Goal: Task Accomplishment & Management: Manage account settings

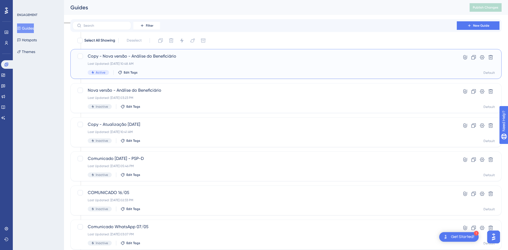
click at [176, 58] on span "Copy - Nova versão - Análise do Beneficiário" at bounding box center [265, 56] width 354 height 6
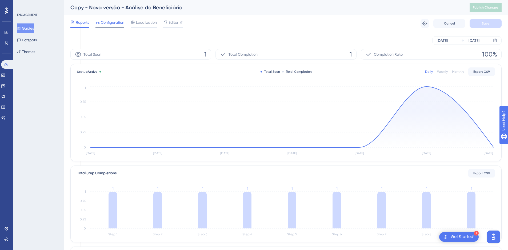
click at [106, 21] on span "Configuration" at bounding box center [112, 22] width 23 height 6
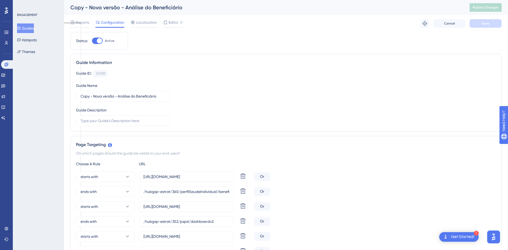
click at [98, 42] on div at bounding box center [99, 40] width 5 height 5
click at [92, 41] on input "Active" at bounding box center [92, 41] width 0 height 0
checkbox input "false"
click at [28, 28] on button "Guides" at bounding box center [25, 28] width 17 height 10
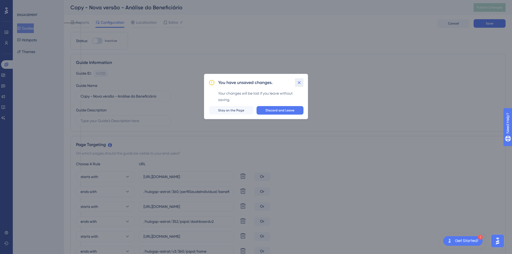
click at [298, 83] on icon at bounding box center [299, 82] width 5 height 5
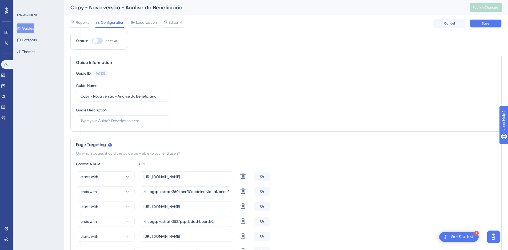
click at [481, 26] on button "Save" at bounding box center [486, 23] width 32 height 9
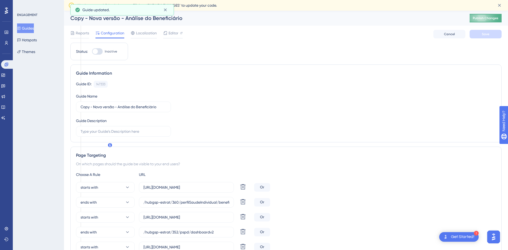
click at [490, 15] on button "Publish Changes" at bounding box center [486, 18] width 32 height 9
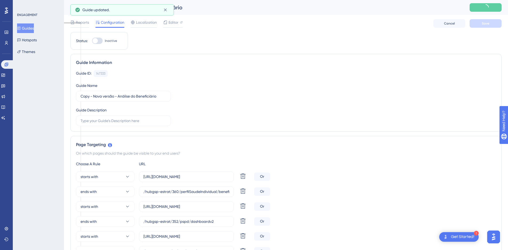
click at [28, 29] on button "Guides" at bounding box center [25, 28] width 17 height 10
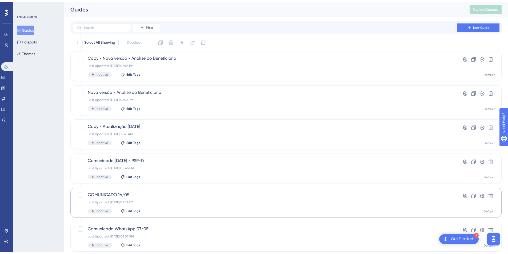
scroll to position [27, 0]
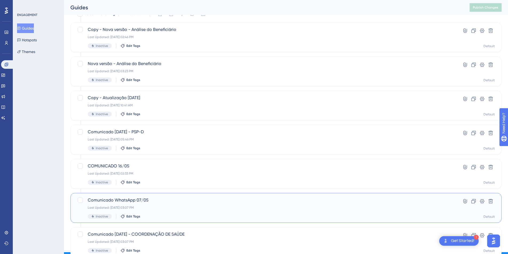
click at [120, 201] on span "Comunicado WhatsApp 07/05" at bounding box center [265, 200] width 354 height 6
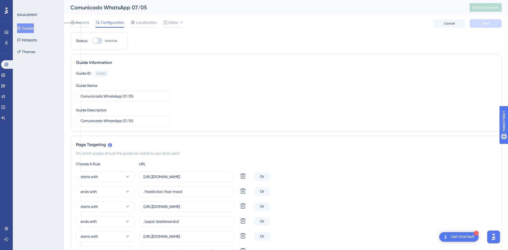
click at [27, 26] on button "Guides" at bounding box center [25, 28] width 17 height 10
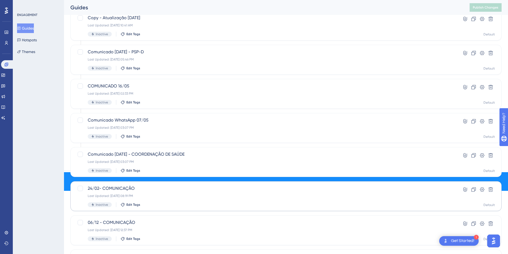
scroll to position [160, 0]
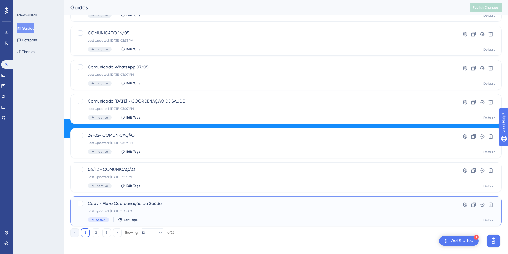
click at [219, 208] on div "Copy - Fluxo Coordenação da Saúde. Last Updated: [DATE] 11:38 AM Active Edit Ta…" at bounding box center [265, 212] width 354 height 22
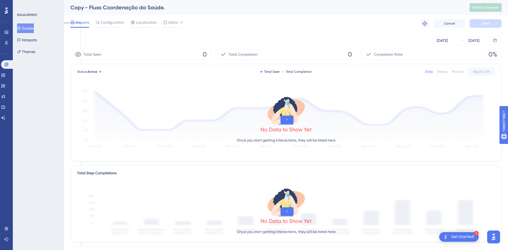
click at [463, 71] on div "Monthly" at bounding box center [458, 72] width 12 height 4
click at [444, 71] on div "Weekly" at bounding box center [442, 72] width 11 height 4
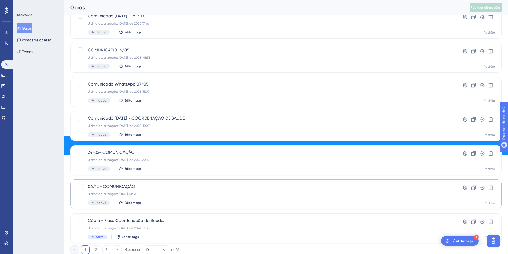
scroll to position [160, 0]
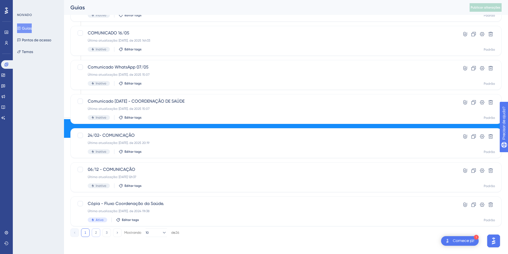
click at [94, 235] on button "2" at bounding box center [96, 233] width 9 height 9
click at [154, 173] on div "Fluxo Direcionador do Caso Fast Action. Última atualização: [DATE]. de 2024 09:…" at bounding box center [265, 178] width 354 height 22
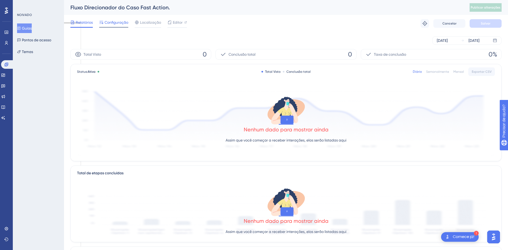
click at [126, 23] on font "Configuração" at bounding box center [117, 22] width 24 height 4
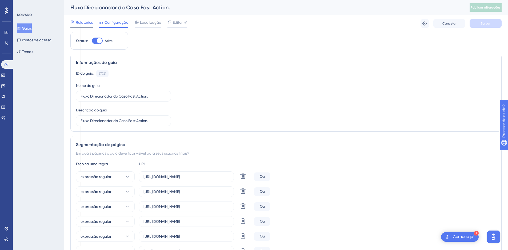
click at [89, 25] on span "Relatórios" at bounding box center [84, 22] width 17 height 6
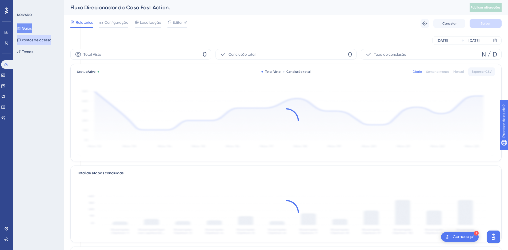
click at [40, 39] on font "Pontos de acesso" at bounding box center [36, 40] width 29 height 4
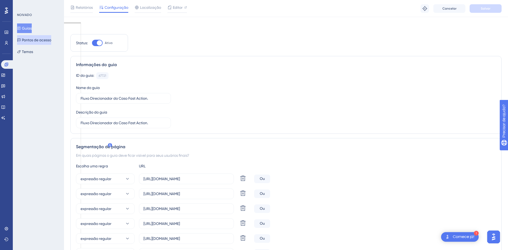
scroll to position [107, 0]
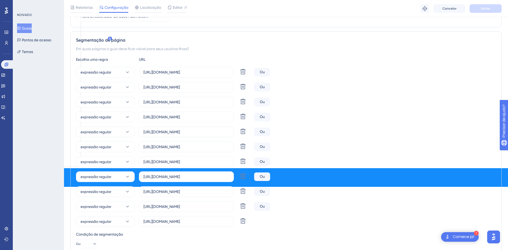
click at [27, 27] on font "Guias" at bounding box center [27, 28] width 10 height 4
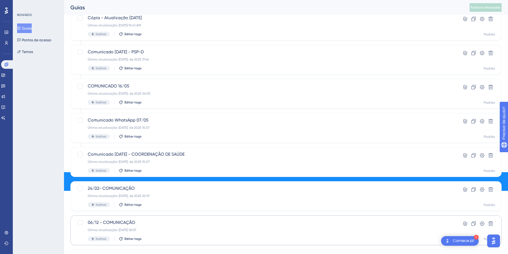
scroll to position [160, 0]
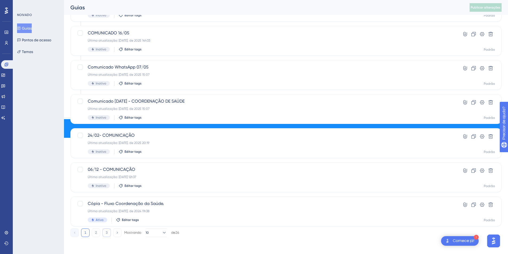
click at [103, 232] on div "1 2 3 Mostrando 10 de 26" at bounding box center [124, 233] width 109 height 9
click at [105, 232] on button "3" at bounding box center [106, 233] width 9 height 9
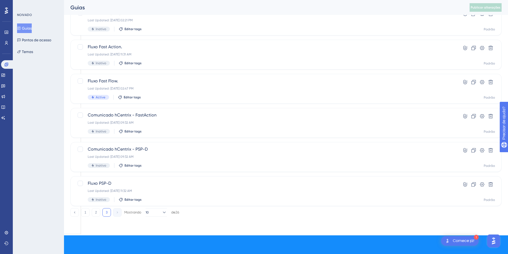
scroll to position [23, 0]
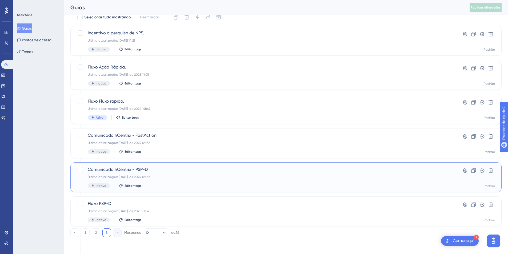
click at [137, 168] on font "Comunicado hCentrix - PSP-D" at bounding box center [118, 169] width 60 height 5
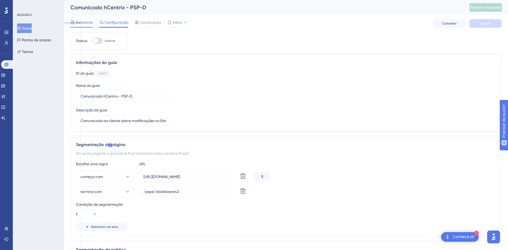
click at [85, 26] on div "Relatórios" at bounding box center [81, 23] width 22 height 9
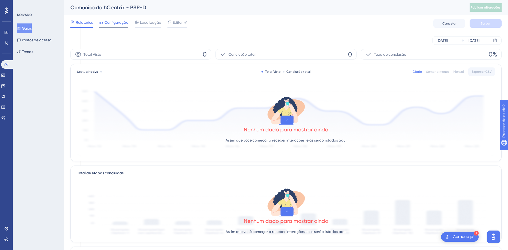
click at [112, 24] on font "Configuração" at bounding box center [117, 22] width 24 height 4
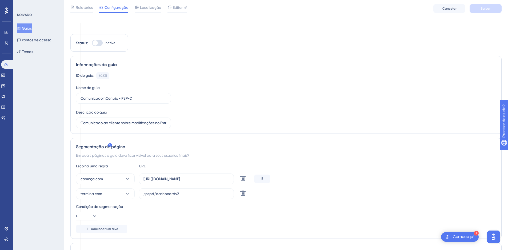
scroll to position [80, 0]
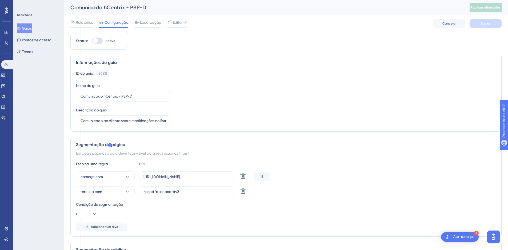
click at [32, 26] on font "Guias" at bounding box center [27, 28] width 10 height 4
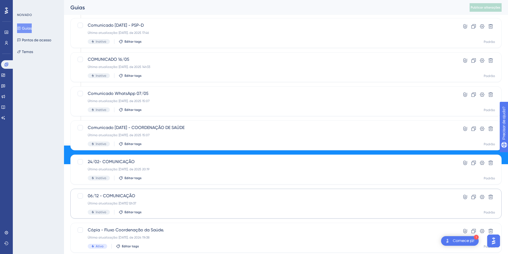
scroll to position [160, 0]
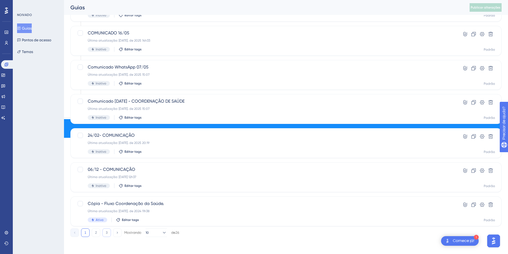
click at [104, 234] on button "3" at bounding box center [106, 233] width 9 height 9
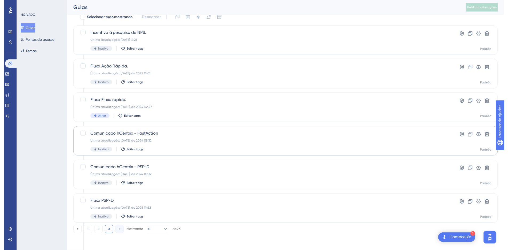
scroll to position [0, 0]
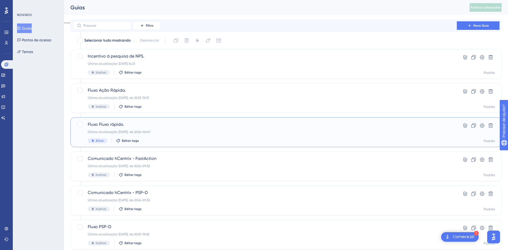
click at [152, 130] on div "Fluxo Fluxo rápido. Última atualização: [DATE]. de 2024 14h47 Ativo Editar tags" at bounding box center [265, 132] width 354 height 22
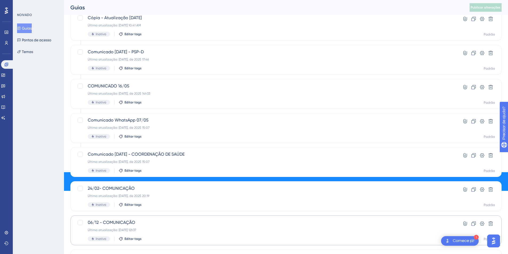
scroll to position [160, 0]
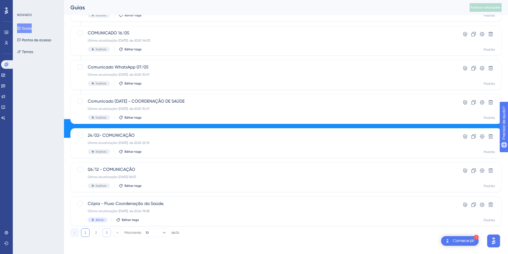
click at [108, 234] on button "3" at bounding box center [106, 233] width 9 height 9
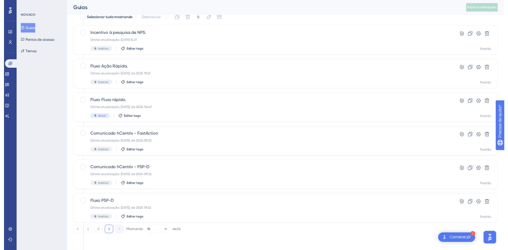
scroll to position [0, 0]
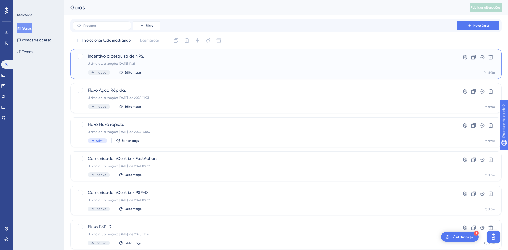
click at [166, 59] on span "Incentivo à pesquisa de NPS." at bounding box center [265, 56] width 354 height 6
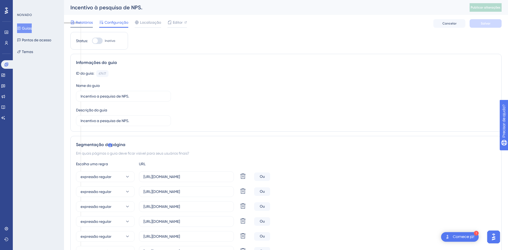
click at [80, 22] on font "Relatórios" at bounding box center [84, 22] width 17 height 4
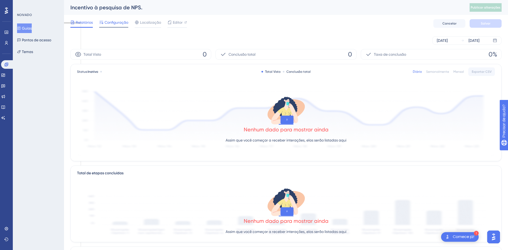
click at [123, 20] on span "Configuração" at bounding box center [117, 22] width 24 height 6
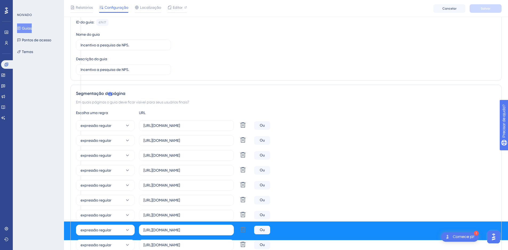
scroll to position [27, 0]
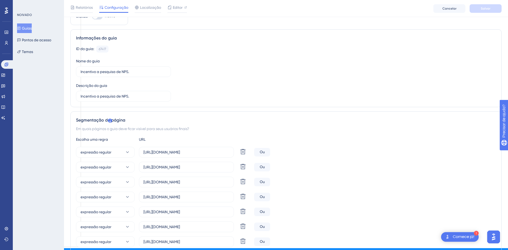
drag, startPoint x: 439, startPoint y: 0, endPoint x: 330, endPoint y: 36, distance: 114.3
drag, startPoint x: 330, startPoint y: 36, endPoint x: 281, endPoint y: 56, distance: 52.7
click at [281, 49] on div "ID do guia: 67417 Cópia" at bounding box center [286, 49] width 420 height 7
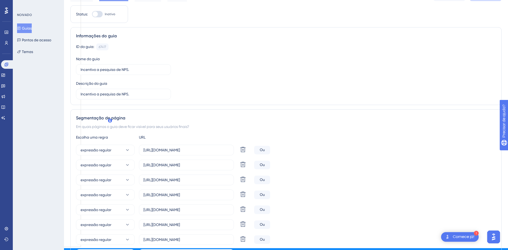
scroll to position [0, 0]
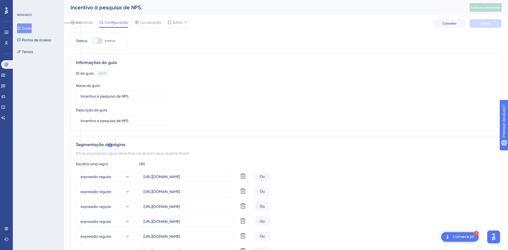
click at [241, 108] on div "ID do guia: 67417 Cópia Nome do guia Incentivo a pesquisa de NPS. Descrição do …" at bounding box center [286, 98] width 420 height 56
